Goal: Entertainment & Leisure: Consume media (video, audio)

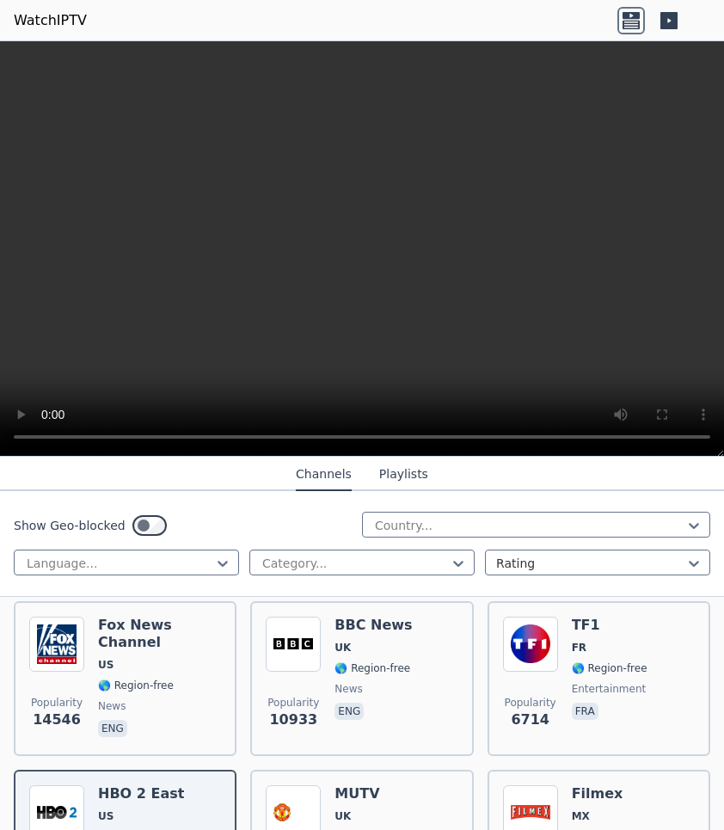
scroll to position [168, 0]
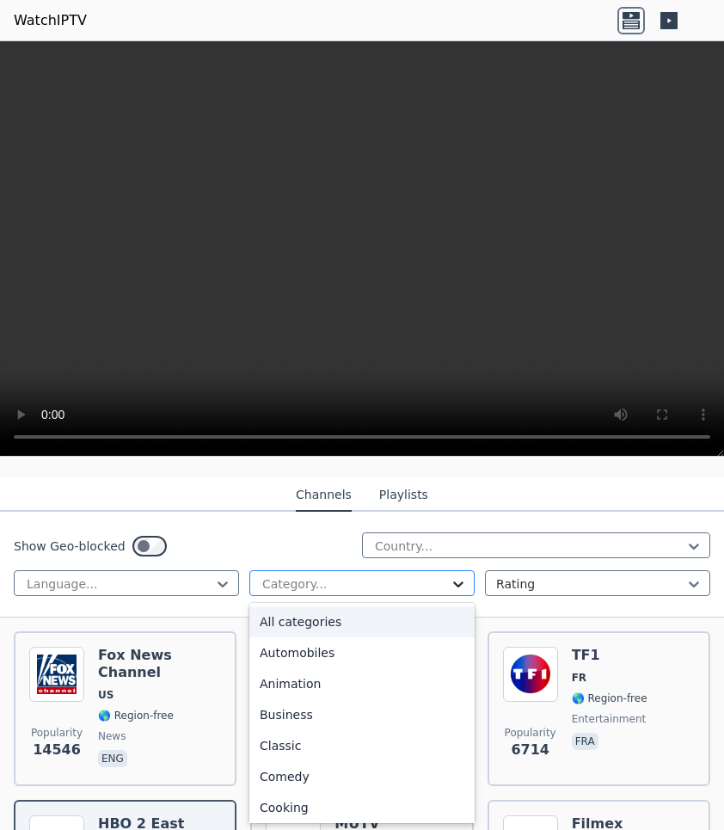
click at [457, 579] on icon at bounding box center [458, 583] width 17 height 17
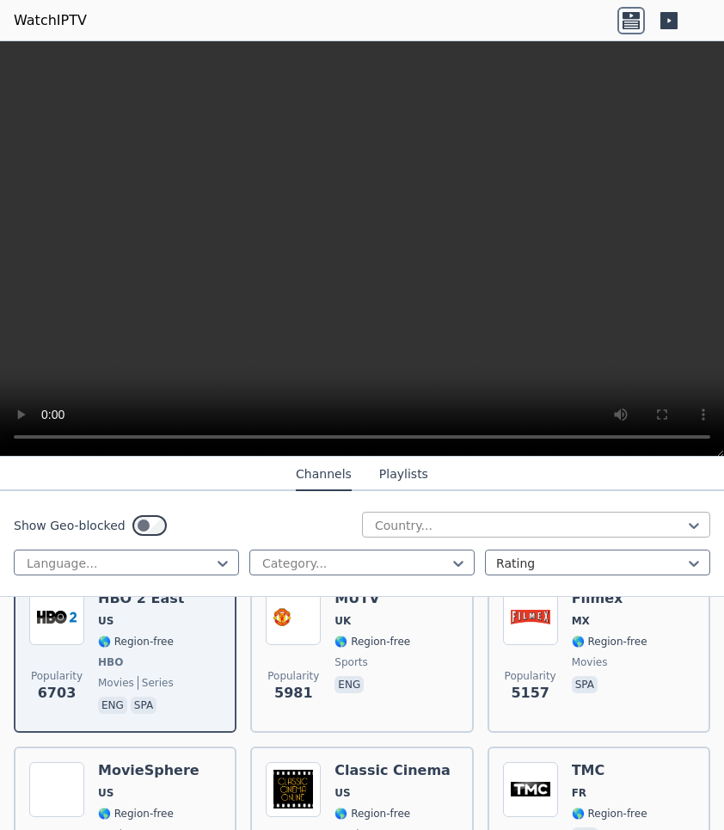
scroll to position [395, 0]
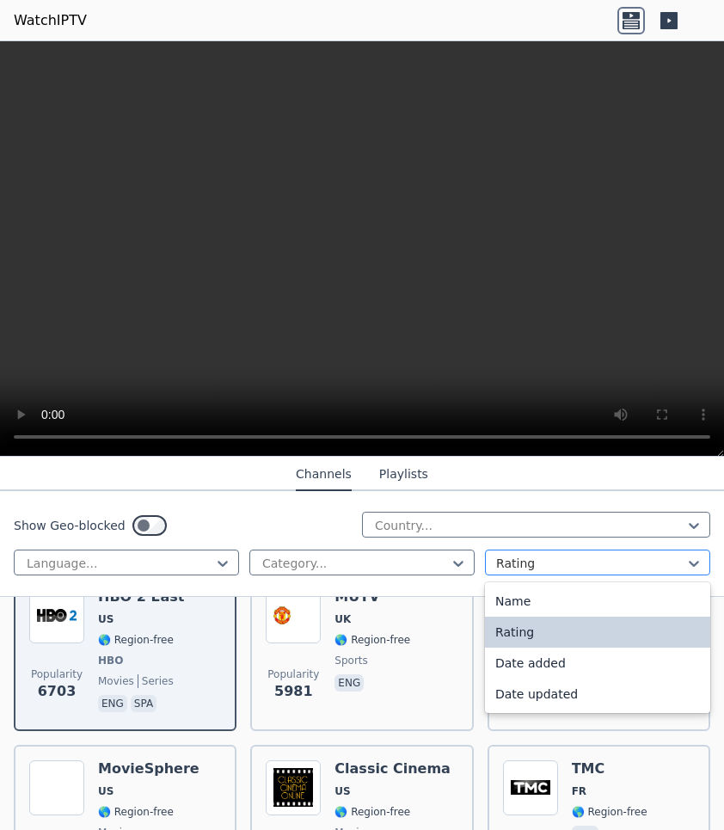
click at [573, 561] on div at bounding box center [590, 563] width 189 height 17
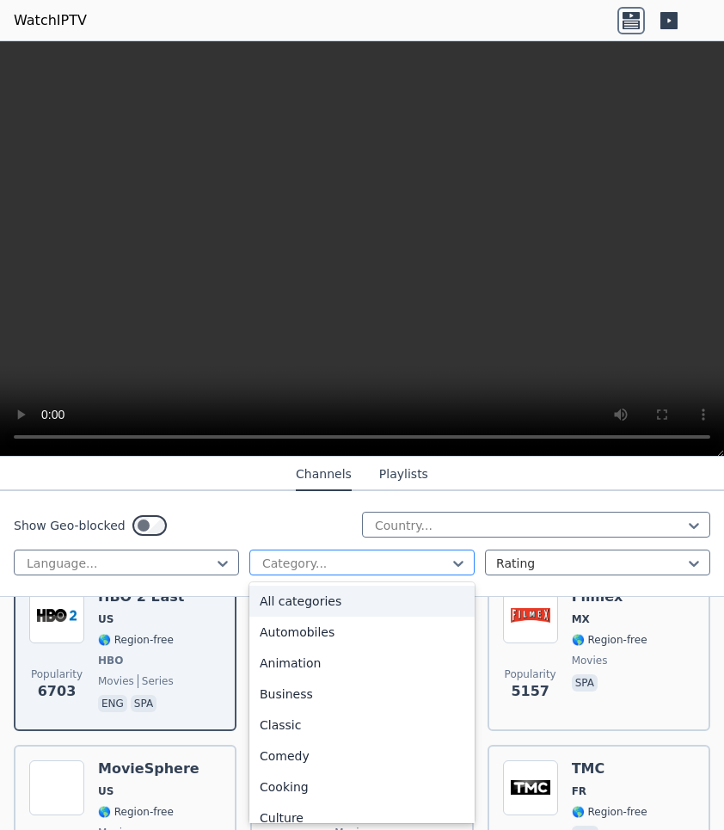
click at [418, 566] on div at bounding box center [355, 563] width 189 height 17
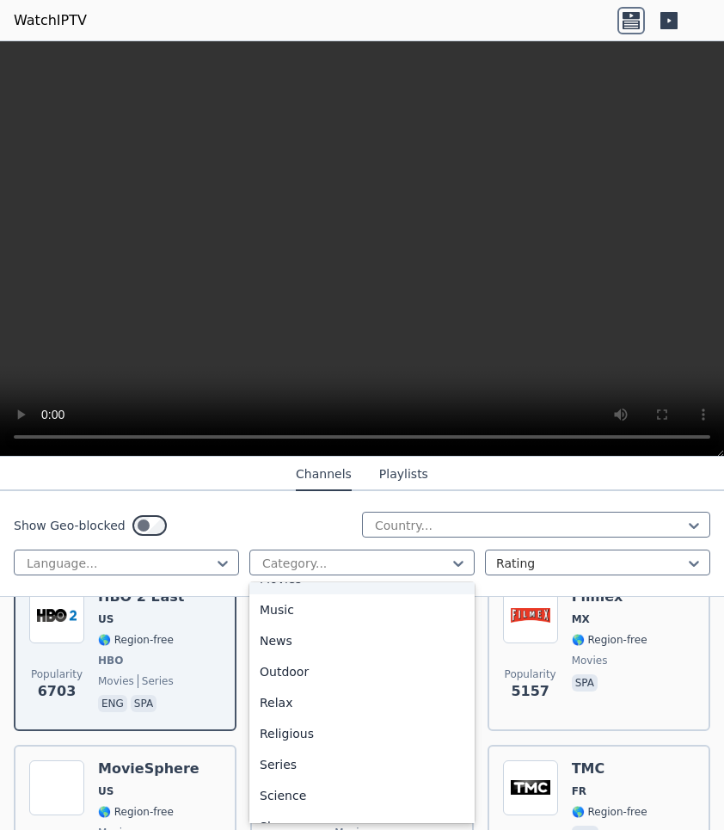
scroll to position [497, 0]
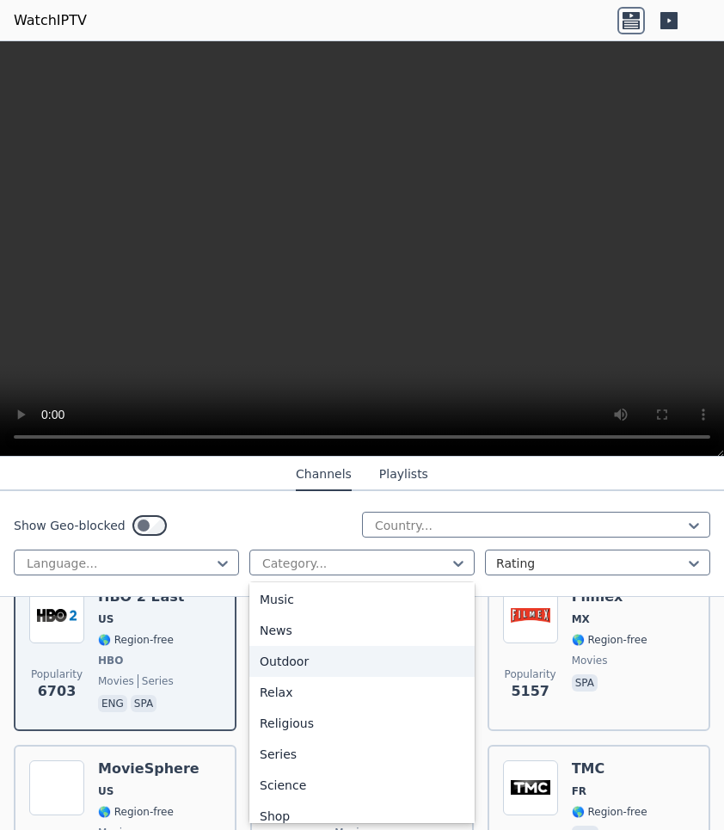
click at [408, 661] on div "Outdoor" at bounding box center [361, 661] width 225 height 31
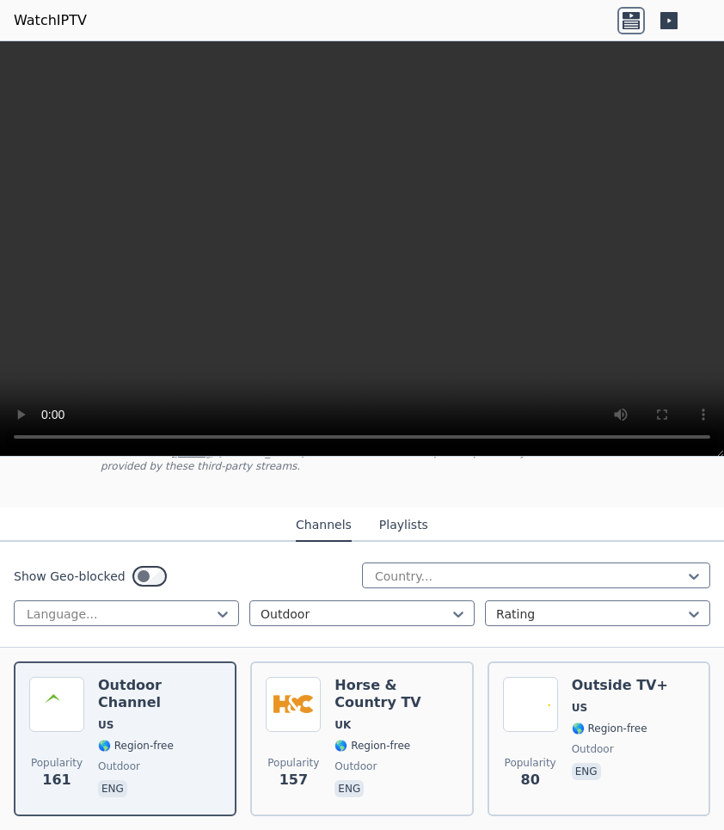
scroll to position [132, 0]
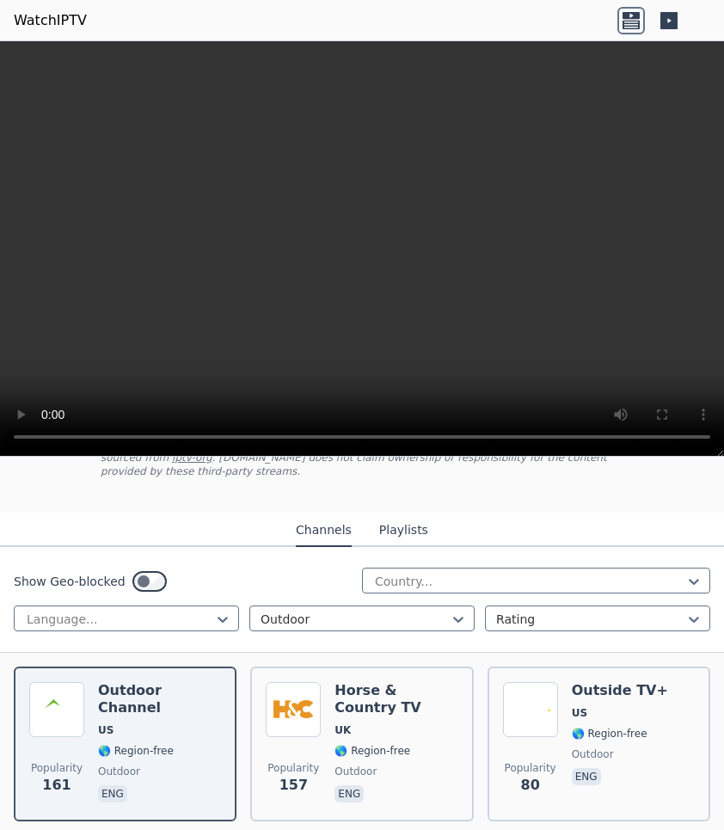
click at [398, 532] on button "Playlists" at bounding box center [403, 530] width 49 height 33
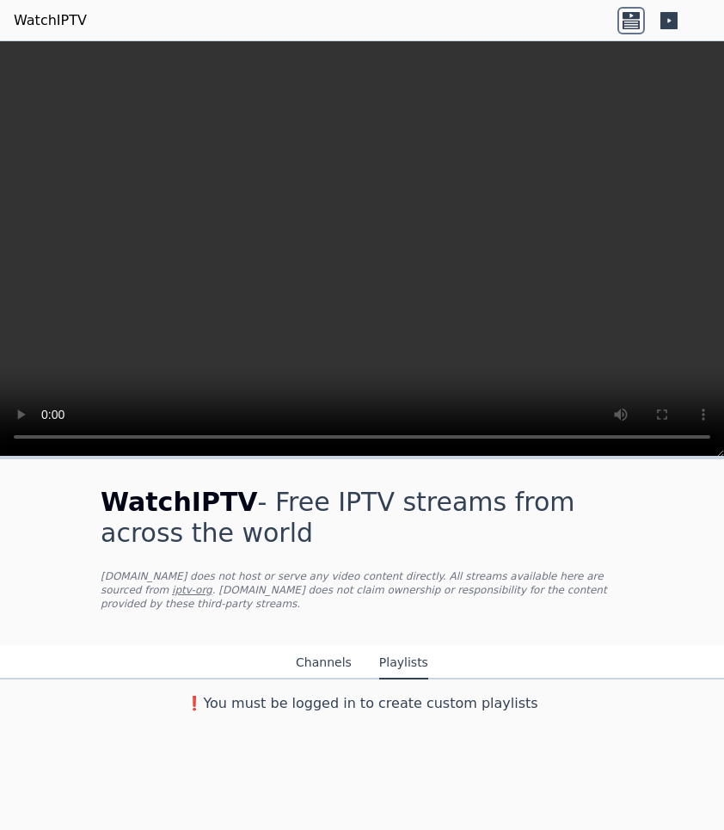
scroll to position [0, 0]
click at [305, 664] on button "Channels" at bounding box center [324, 663] width 56 height 33
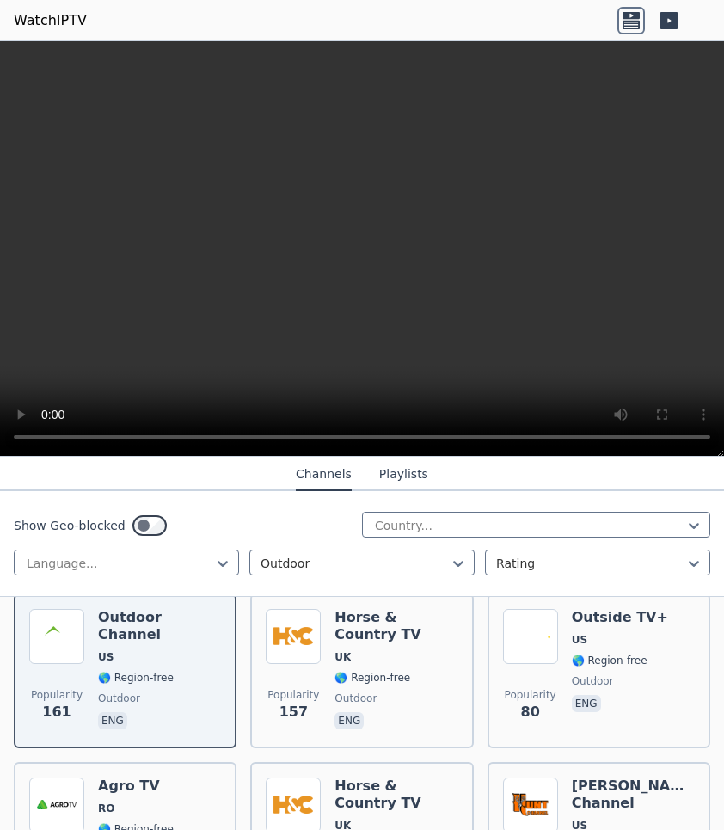
scroll to position [209, 0]
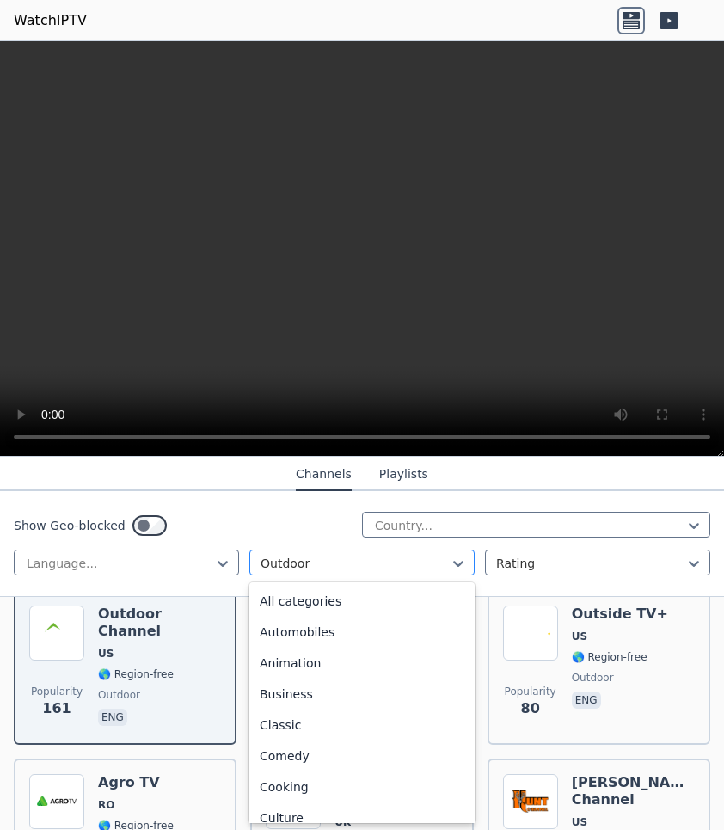
click at [372, 562] on div at bounding box center [355, 563] width 189 height 17
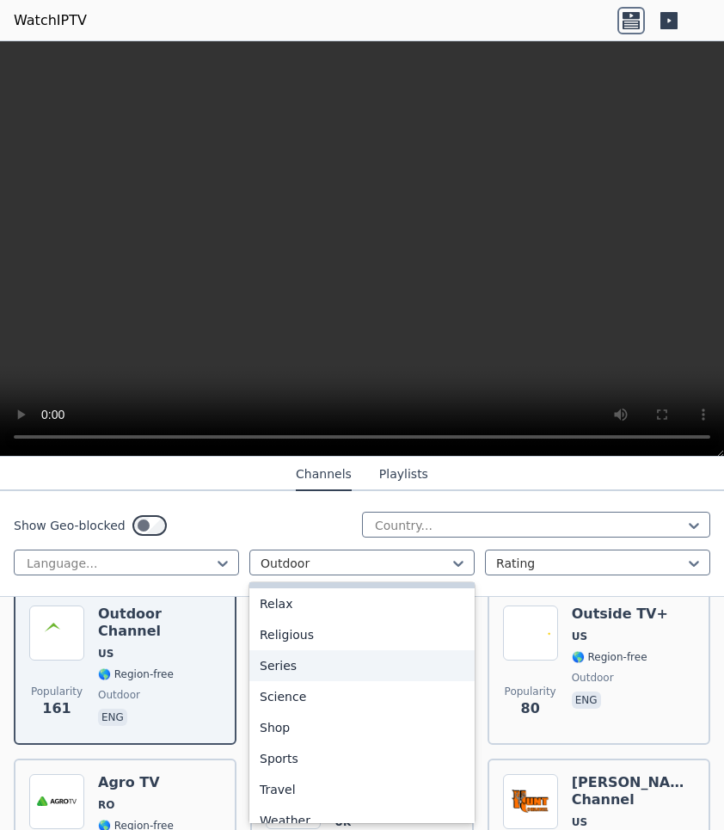
scroll to position [601, 0]
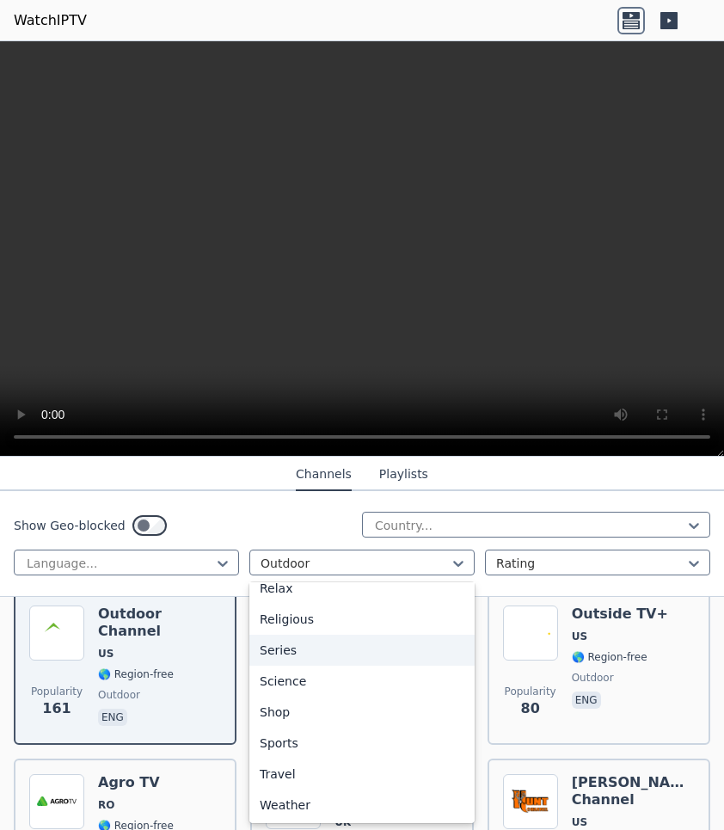
click at [365, 659] on div "Series" at bounding box center [361, 650] width 225 height 31
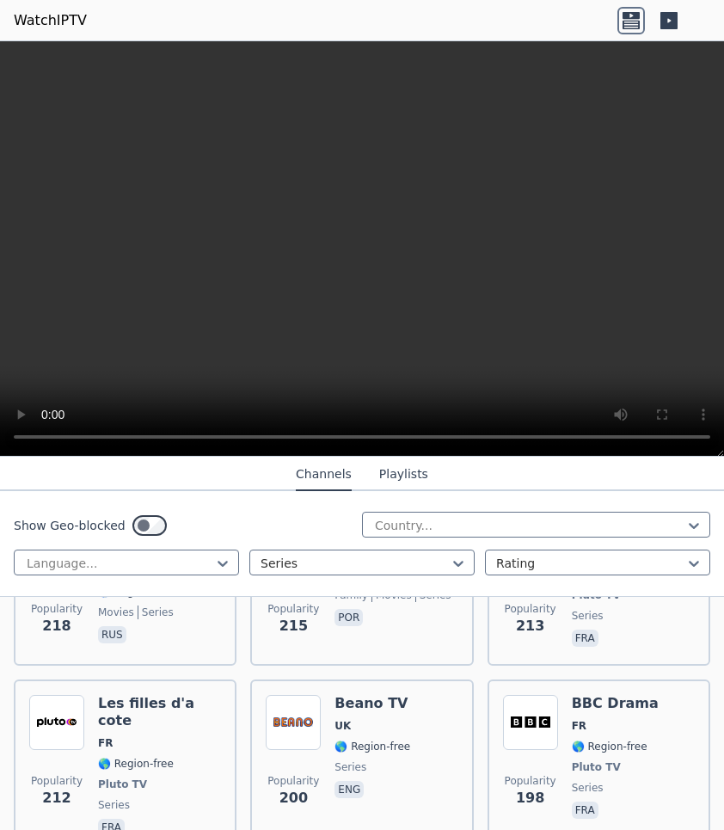
scroll to position [636, 0]
